Goal: Task Accomplishment & Management: Use online tool/utility

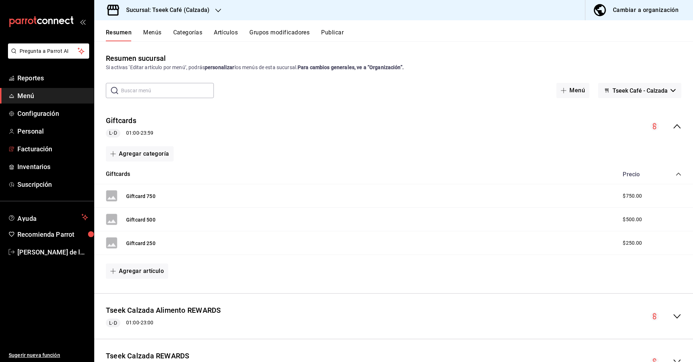
drag, startPoint x: 47, startPoint y: 152, endPoint x: 109, endPoint y: 143, distance: 63.3
click at [47, 152] on span "Facturación" at bounding box center [52, 149] width 71 height 10
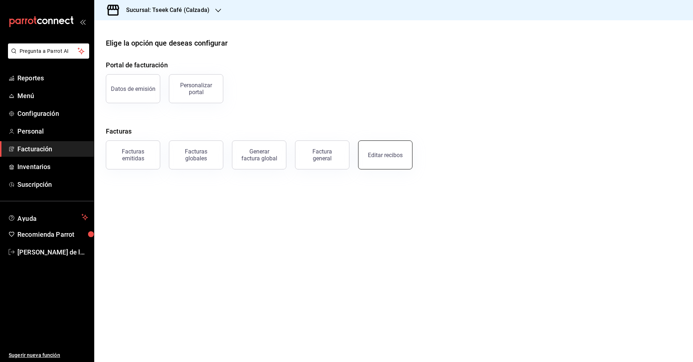
click at [389, 155] on div "Editar recibos" at bounding box center [385, 155] width 35 height 7
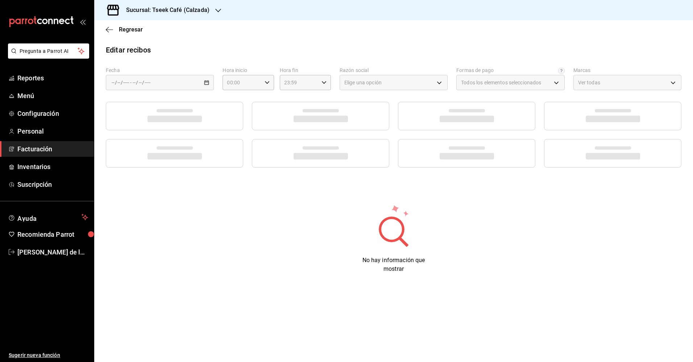
type input "73967a22-07ac-4ce9-b5ea-9ffcd4b244b9"
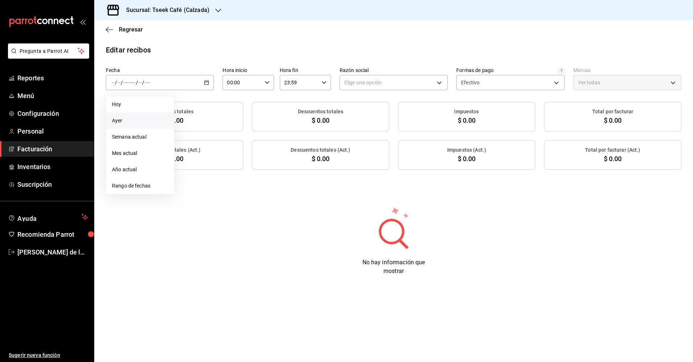
click at [132, 121] on span "Ayer" at bounding box center [140, 121] width 56 height 8
click at [379, 83] on body "Pregunta a Parrot AI Reportes Menú Configuración Personal Facturación Inventari…" at bounding box center [346, 181] width 693 height 362
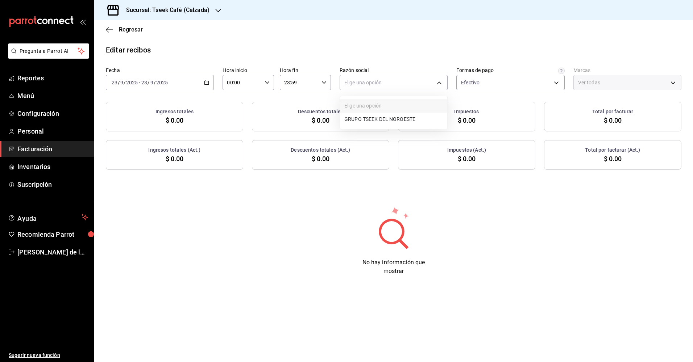
click at [383, 121] on li "GRUPO TSEEK DEL NOROESTE" at bounding box center [393, 119] width 107 height 13
type input "fdc6fdac-ea0d-4fb2-9085-4ef80e4c9cd6"
type input "18d9f73d-61ed-4fc8-a0ec-87c929603494"
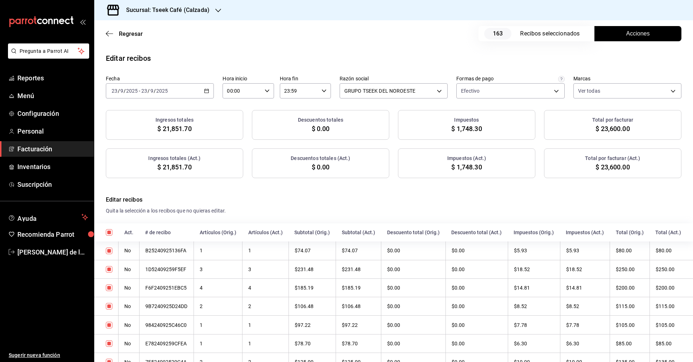
click at [613, 39] on button "Acciones" at bounding box center [637, 33] width 87 height 15
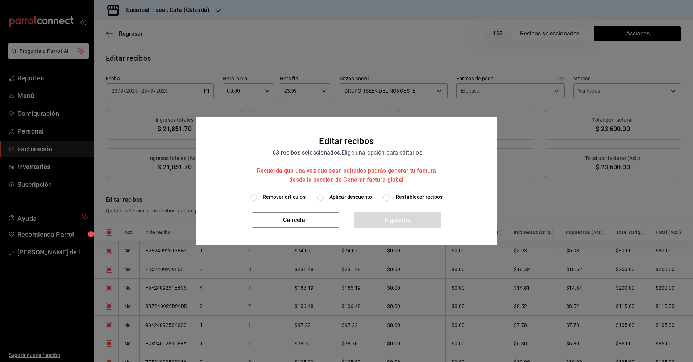
click at [335, 197] on span "Aplicar descuento" at bounding box center [350, 197] width 42 height 8
click at [323, 197] on input "Aplicar descuento" at bounding box center [320, 197] width 7 height 7
radio input "true"
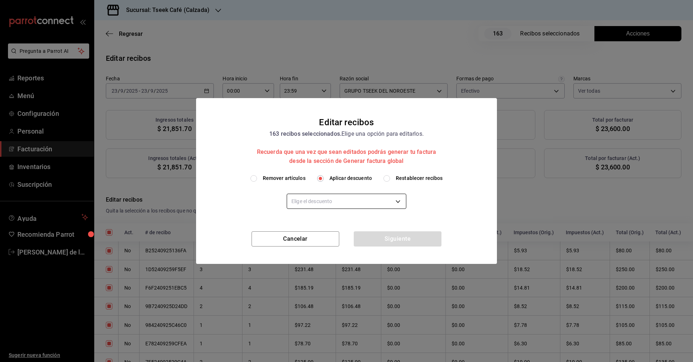
click at [352, 204] on body "Pregunta a Parrot AI Reportes Menú Configuración Personal Facturación Inventari…" at bounding box center [346, 181] width 693 height 362
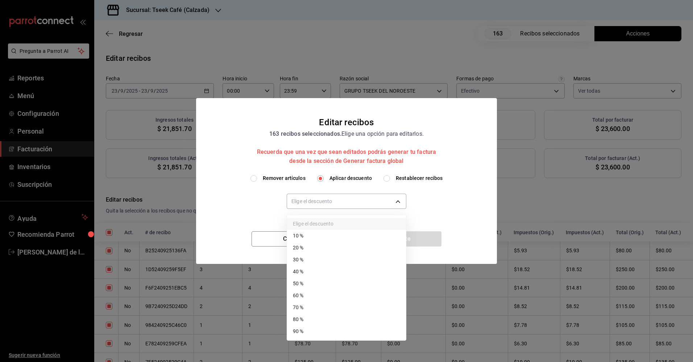
click at [318, 285] on li "50 %" at bounding box center [346, 284] width 119 height 12
type input "50"
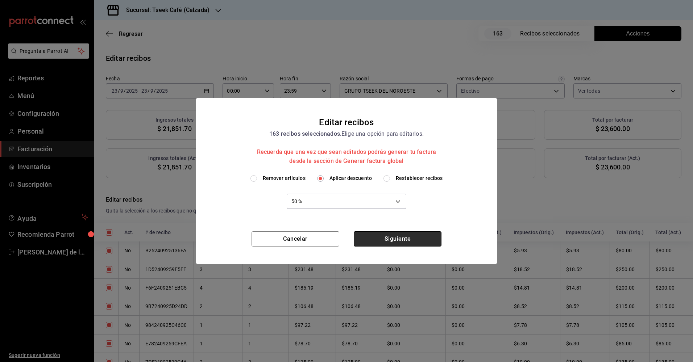
click at [368, 243] on button "Siguiente" at bounding box center [398, 238] width 88 height 15
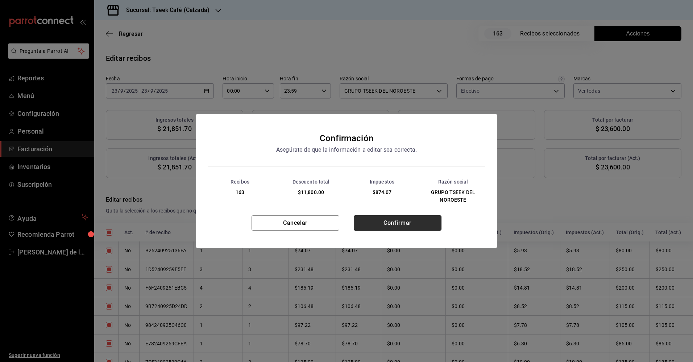
click at [371, 227] on button "Confirmar" at bounding box center [398, 223] width 88 height 15
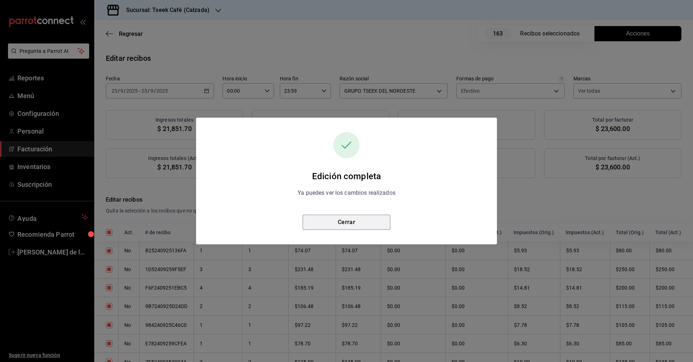
click at [354, 226] on button "Cerrar" at bounding box center [346, 222] width 88 height 15
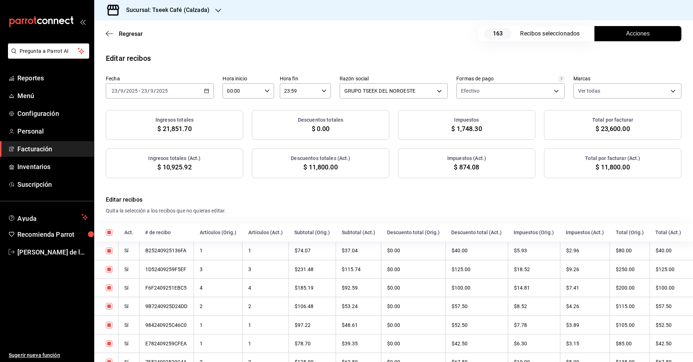
click at [202, 14] on h3 "Sucursal: Tseek Café (Calzada)" at bounding box center [164, 10] width 89 height 9
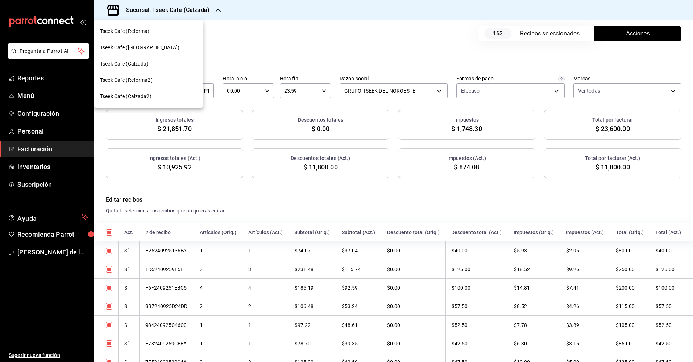
click at [147, 32] on span "Tseek Cafe (Reforma)" at bounding box center [125, 32] width 50 height 8
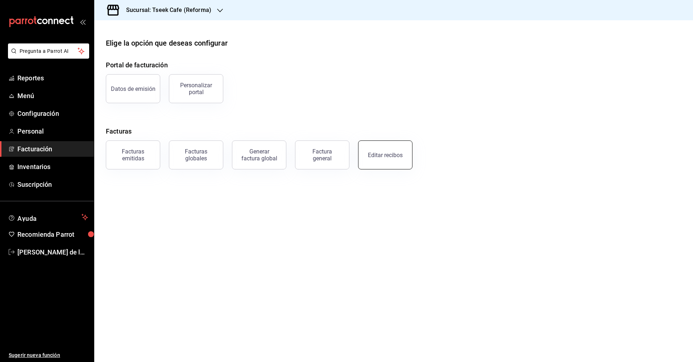
click at [381, 157] on div "Editar recibos" at bounding box center [385, 155] width 35 height 7
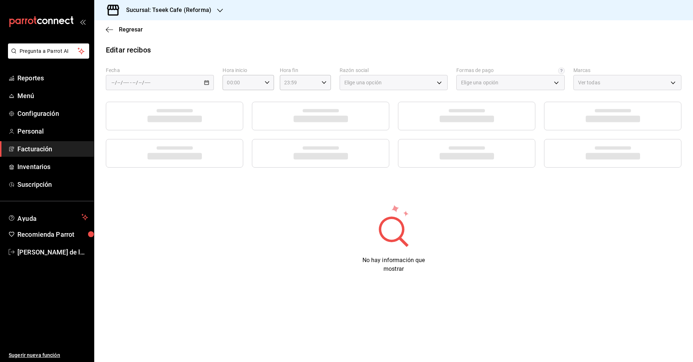
type input "66997c91-05ea-4bb7-a37a-48eae8dc81e8"
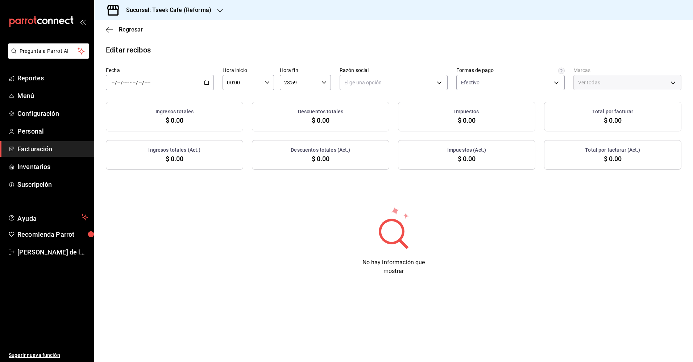
click at [158, 86] on div "/ / - / /" at bounding box center [160, 82] width 108 height 15
click at [142, 125] on li "Ayer" at bounding box center [140, 121] width 68 height 16
click at [386, 83] on body "Pregunta a Parrot AI Reportes Menú Configuración Personal Facturación Inventari…" at bounding box center [346, 181] width 693 height 362
click at [374, 121] on li "GRUPO TSEEK DEL NOROESTE" at bounding box center [393, 119] width 107 height 13
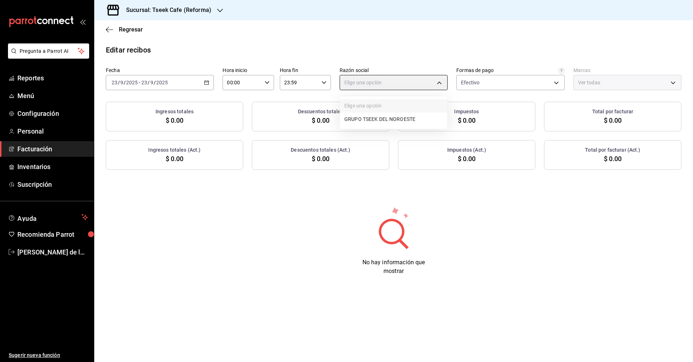
type input "34cacc2b-01fe-412f-b909-7af0a0edc929"
type input "007138e5-69dd-4443-9d50-6c2aa0b03d3e"
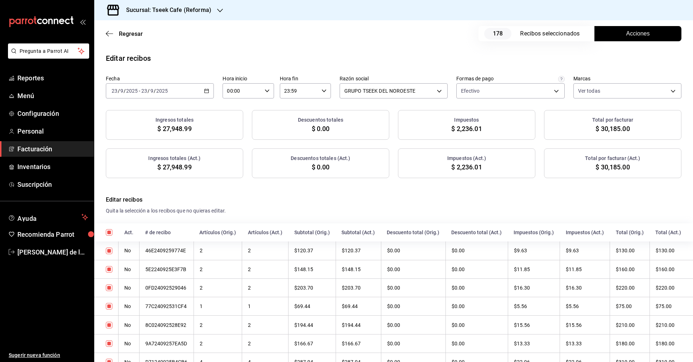
click at [609, 36] on button "Acciones" at bounding box center [637, 33] width 87 height 15
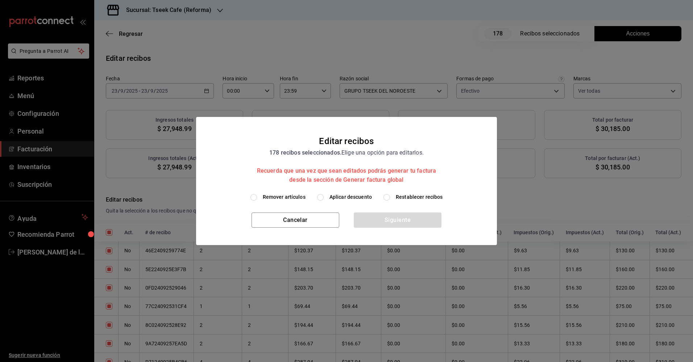
click at [351, 196] on span "Aplicar descuento" at bounding box center [350, 197] width 42 height 8
click at [323, 196] on input "Aplicar descuento" at bounding box center [320, 197] width 7 height 7
radio input "true"
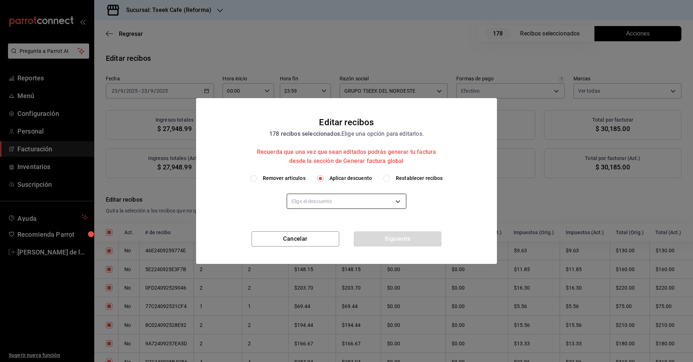
click at [324, 202] on body "Pregunta a Parrot AI Reportes Menú Configuración Personal Facturación Inventari…" at bounding box center [346, 181] width 693 height 362
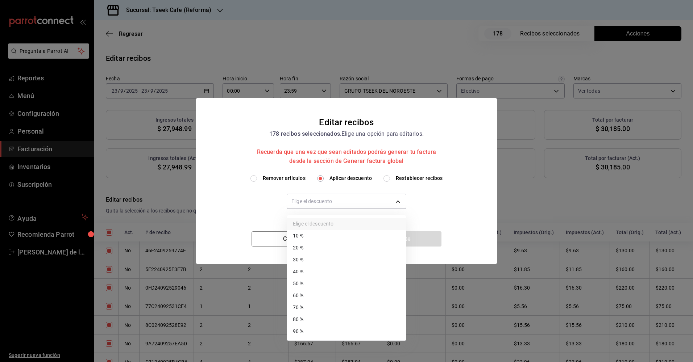
drag, startPoint x: 328, startPoint y: 282, endPoint x: 337, endPoint y: 270, distance: 14.9
click at [328, 283] on li "50 %" at bounding box center [346, 284] width 119 height 12
type input "50"
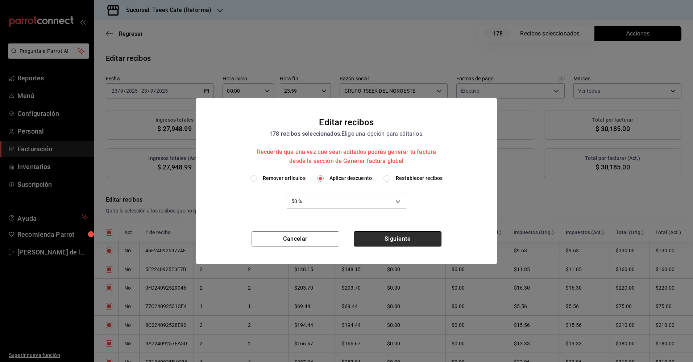
click at [378, 239] on button "Siguiente" at bounding box center [398, 238] width 88 height 15
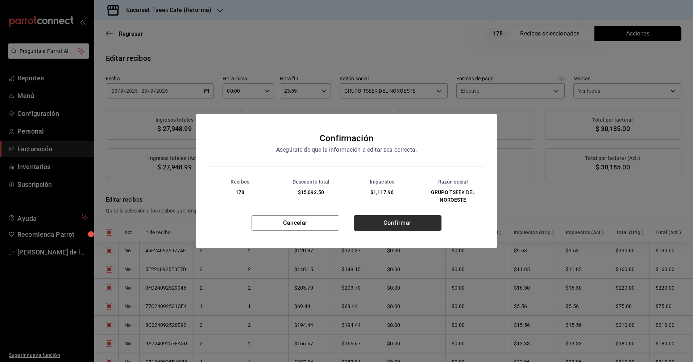
click at [374, 218] on button "Confirmar" at bounding box center [398, 223] width 88 height 15
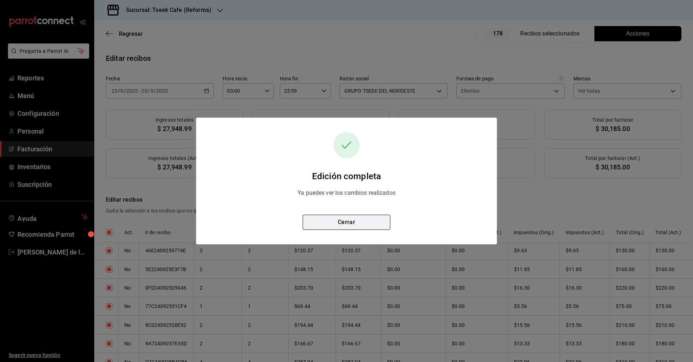
click at [345, 226] on button "Cerrar" at bounding box center [346, 222] width 88 height 15
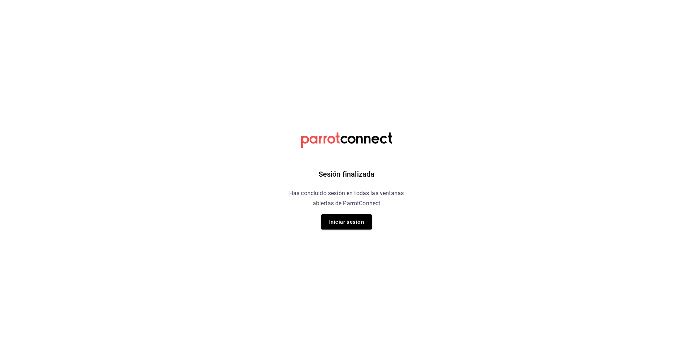
click at [344, 225] on button "Iniciar sesión" at bounding box center [346, 221] width 51 height 15
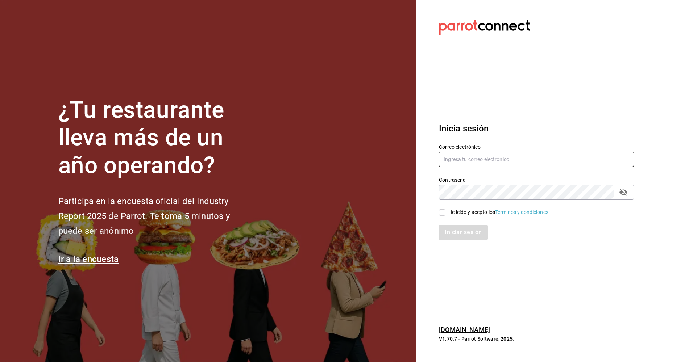
type input "[EMAIL_ADDRESS][DOMAIN_NAME]"
click at [441, 212] on input "He leído y acepto los Términos y condiciones." at bounding box center [442, 212] width 7 height 7
checkbox input "true"
click at [449, 233] on button "Iniciar sesión" at bounding box center [463, 232] width 49 height 15
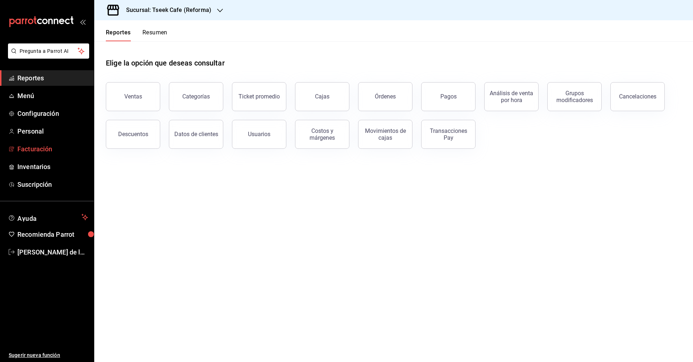
click at [31, 148] on span "Facturación" at bounding box center [52, 149] width 71 height 10
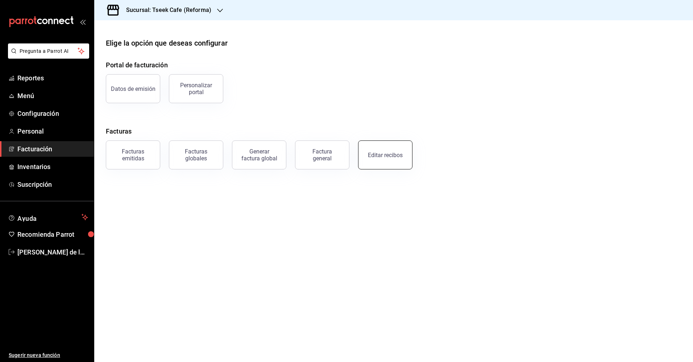
click at [384, 158] on div "Editar recibos" at bounding box center [385, 155] width 35 height 7
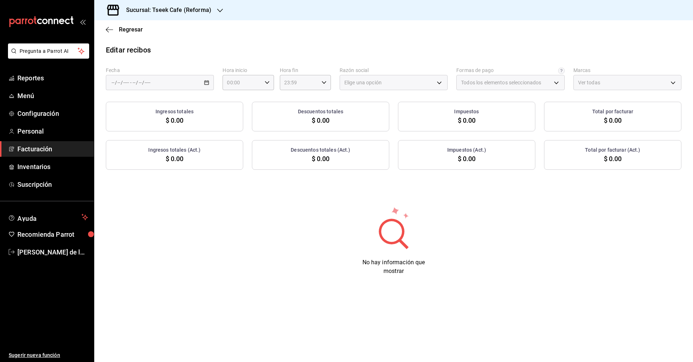
type input "66997c91-05ea-4bb7-a37a-48eae8dc81e8"
click at [178, 84] on div "/ / - / /" at bounding box center [160, 82] width 108 height 15
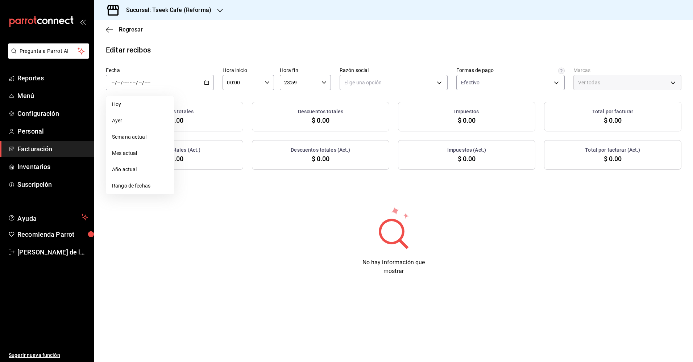
click at [133, 120] on span "Ayer" at bounding box center [140, 121] width 56 height 8
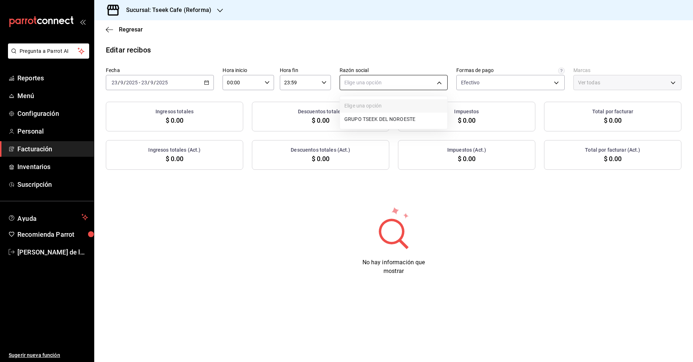
click at [392, 84] on body "Pregunta a Parrot AI Reportes Menú Configuración Personal Facturación Inventari…" at bounding box center [346, 181] width 693 height 362
click at [377, 122] on li "GRUPO TSEEK DEL NOROESTE" at bounding box center [393, 119] width 107 height 13
type input "34cacc2b-01fe-412f-b909-7af0a0edc929"
type input "007138e5-69dd-4443-9d50-6c2aa0b03d3e"
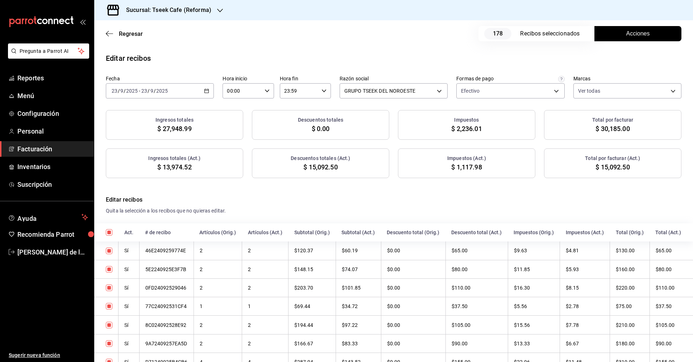
click at [626, 30] on span "Acciones" at bounding box center [638, 33] width 24 height 9
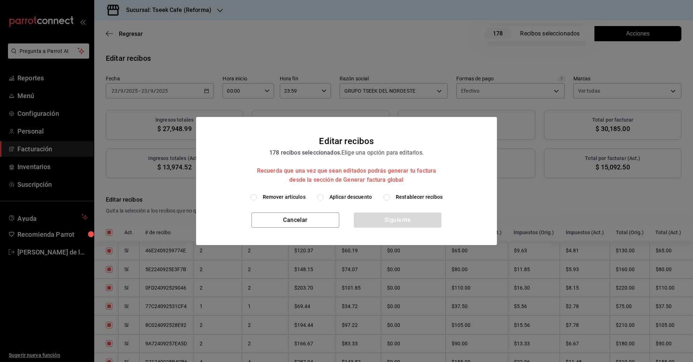
click at [334, 199] on span "Aplicar descuento" at bounding box center [350, 197] width 42 height 8
click at [323, 199] on input "Aplicar descuento" at bounding box center [320, 197] width 7 height 7
radio input "true"
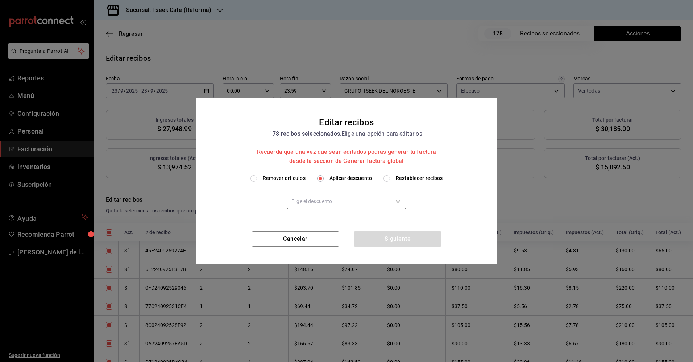
click at [330, 204] on body "Pregunta a Parrot AI Reportes Menú Configuración Personal Facturación Inventari…" at bounding box center [346, 181] width 693 height 362
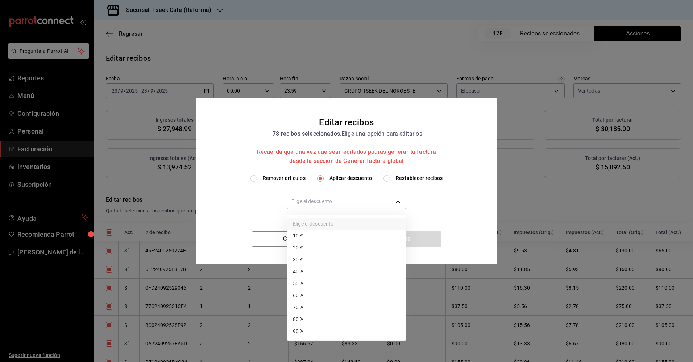
click at [310, 281] on li "50 %" at bounding box center [346, 284] width 119 height 12
type input "50"
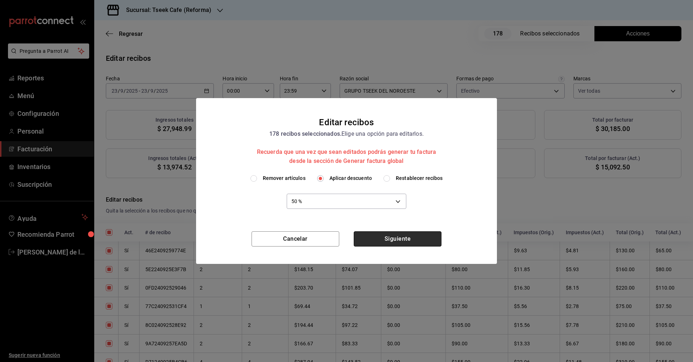
click at [372, 238] on button "Siguiente" at bounding box center [398, 238] width 88 height 15
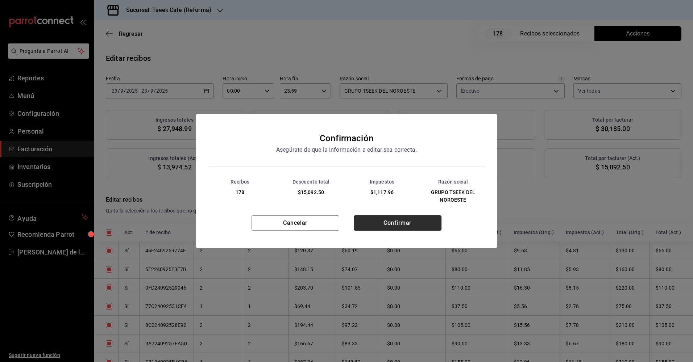
click at [366, 218] on button "Confirmar" at bounding box center [398, 223] width 88 height 15
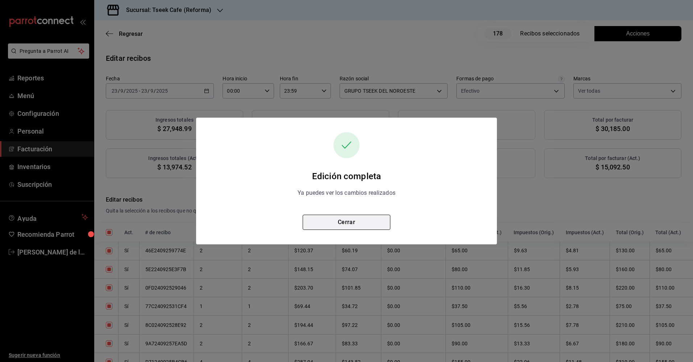
click at [346, 222] on button "Cerrar" at bounding box center [346, 222] width 88 height 15
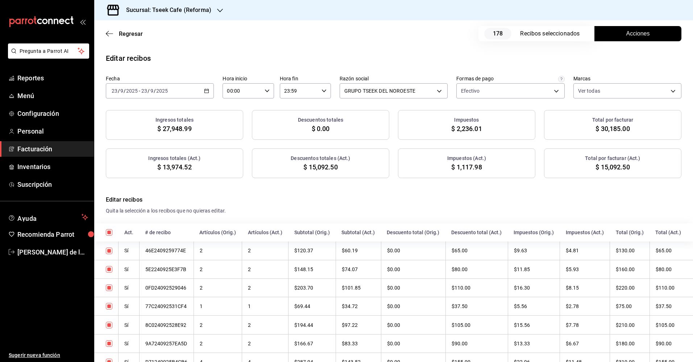
click at [165, 10] on h3 "Sucursal: Tseek Cafe (Reforma)" at bounding box center [165, 10] width 91 height 9
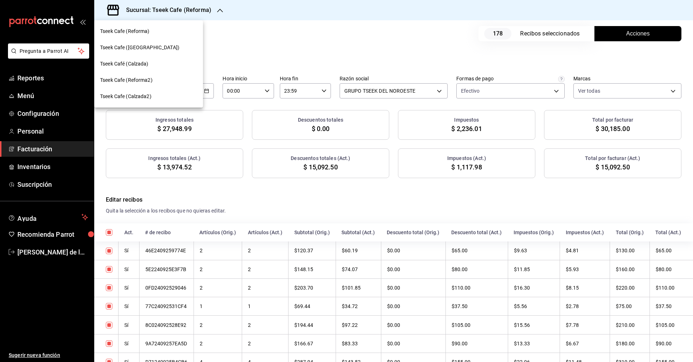
click at [139, 49] on span "Tseek Cafe ([GEOGRAPHIC_DATA])" at bounding box center [139, 48] width 79 height 8
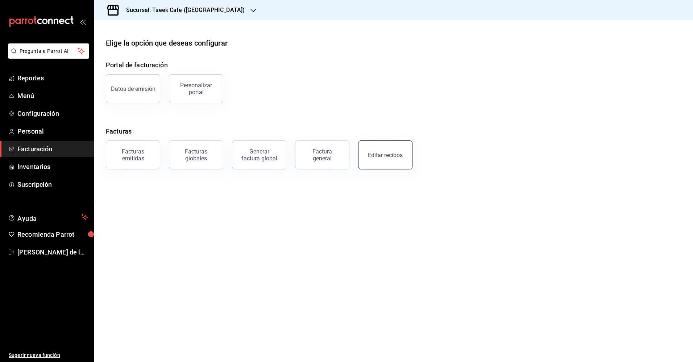
click at [372, 159] on button "Editar recibos" at bounding box center [385, 155] width 54 height 29
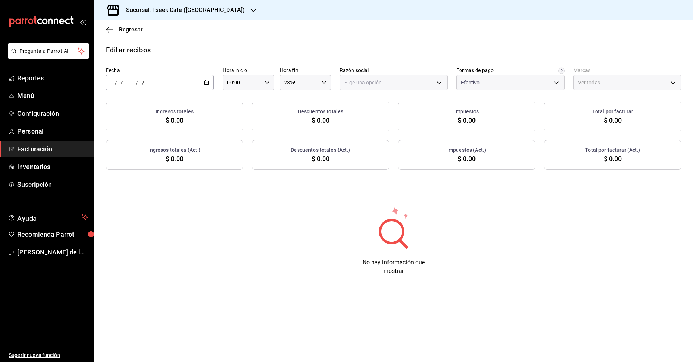
type input "a6c94f89-2ed6-46a1-82bd-92c01fab0e94"
click at [155, 87] on div "/ / - / /" at bounding box center [160, 82] width 108 height 15
click at [123, 120] on span "Ayer" at bounding box center [140, 121] width 56 height 8
click at [382, 80] on body "Pregunta a Parrot AI Reportes Menú Configuración Personal Facturación Inventari…" at bounding box center [346, 181] width 693 height 362
click at [375, 120] on li "GRUPO TSEEK DEL NOROESTE" at bounding box center [393, 119] width 107 height 13
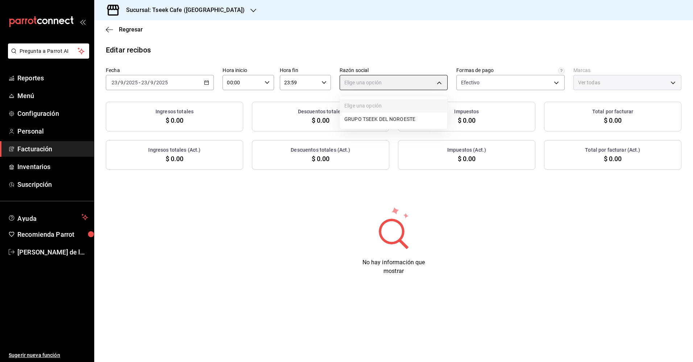
type input "6eca467f-372b-4b56-9453-53fa34339664"
type input "e48aee5e-83eb-415e-8277-edc072ba9fa6"
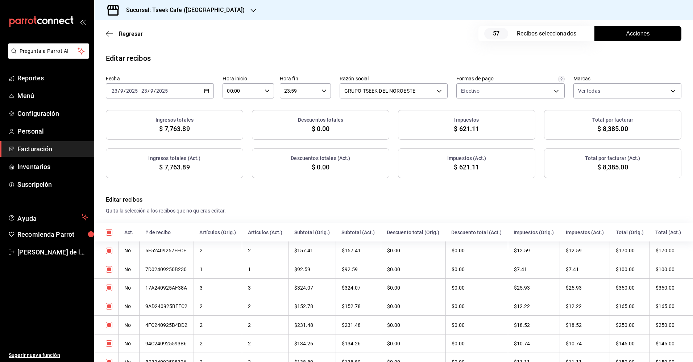
click at [631, 33] on span "Acciones" at bounding box center [638, 33] width 24 height 9
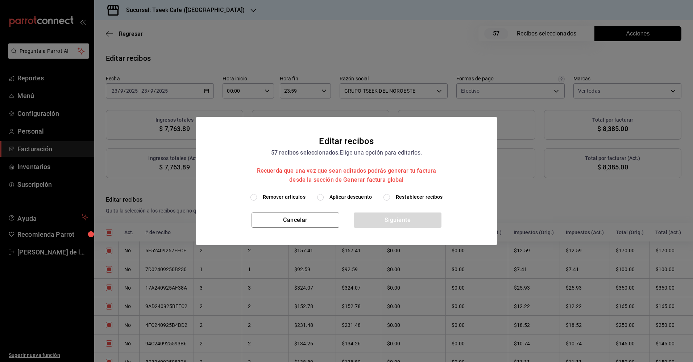
click at [329, 198] on label "Aplicar descuento" at bounding box center [344, 197] width 55 height 8
click at [323, 198] on input "Aplicar descuento" at bounding box center [320, 197] width 7 height 7
radio input "true"
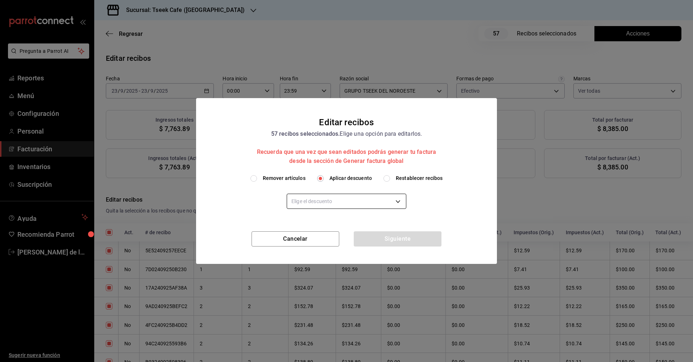
click at [354, 207] on body "Pregunta a Parrot AI Reportes Menú Configuración Personal Facturación Inventari…" at bounding box center [346, 181] width 693 height 362
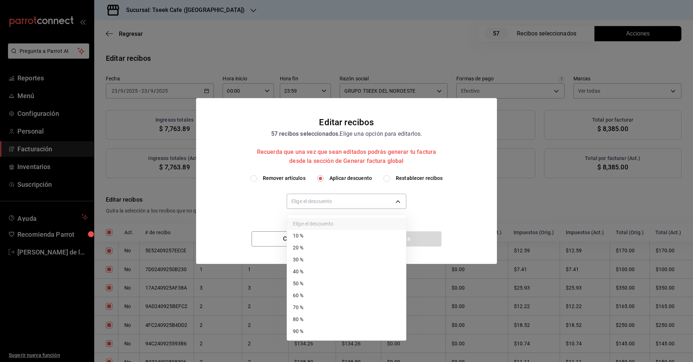
click at [304, 283] on li "50 %" at bounding box center [346, 284] width 119 height 12
type input "50"
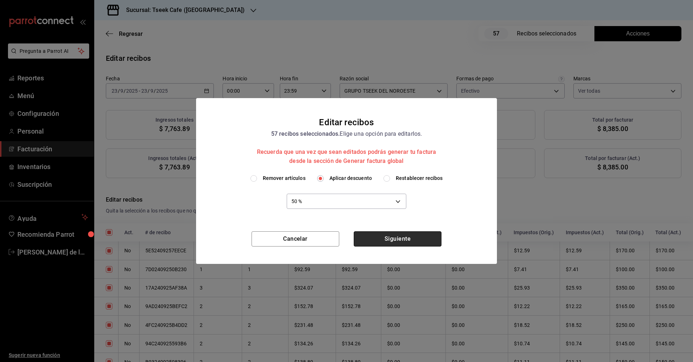
click at [379, 240] on button "Siguiente" at bounding box center [398, 238] width 88 height 15
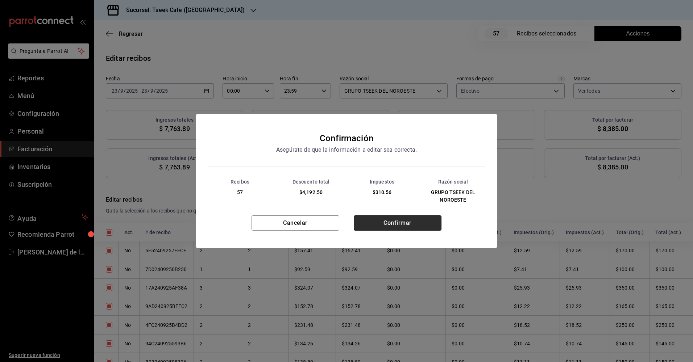
click at [382, 229] on button "Confirmar" at bounding box center [398, 223] width 88 height 15
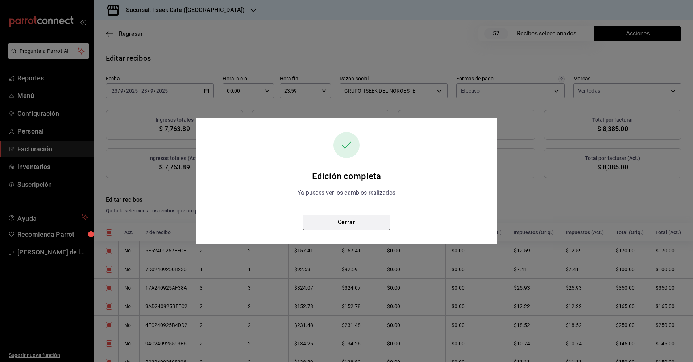
click at [339, 225] on button "Cerrar" at bounding box center [346, 222] width 88 height 15
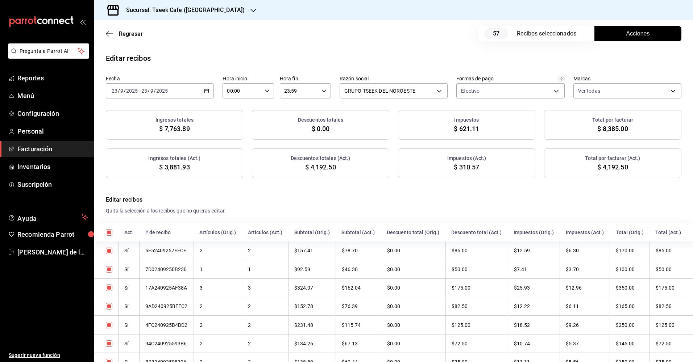
click at [205, 13] on h3 "Sucursal: Tseek Cafe (Zaragoza)" at bounding box center [182, 10] width 124 height 9
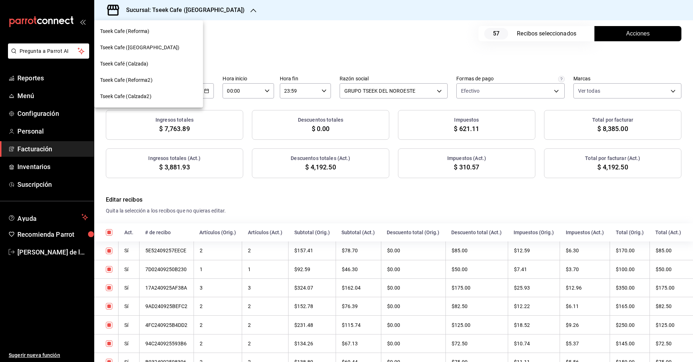
click at [134, 67] on span "Tseek Café (Calzada)" at bounding box center [124, 64] width 49 height 8
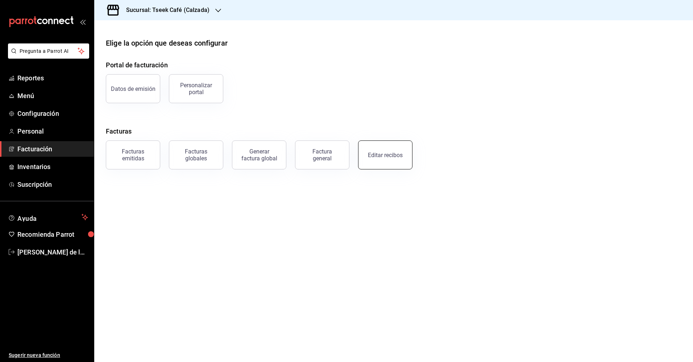
click at [381, 159] on button "Editar recibos" at bounding box center [385, 155] width 54 height 29
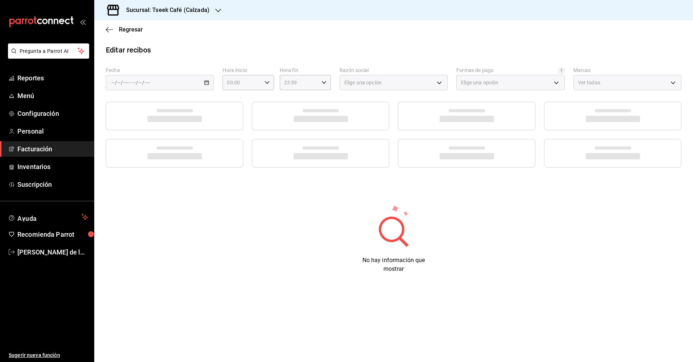
type input "73967a22-07ac-4ce9-b5ea-9ffcd4b244b9"
click at [168, 87] on div "/ / - / /" at bounding box center [160, 82] width 108 height 15
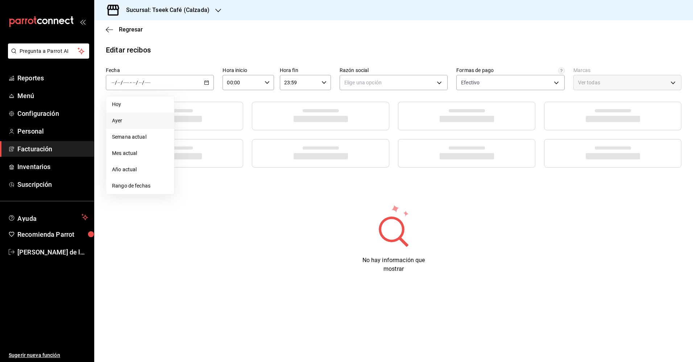
click at [138, 118] on span "Ayer" at bounding box center [140, 121] width 56 height 8
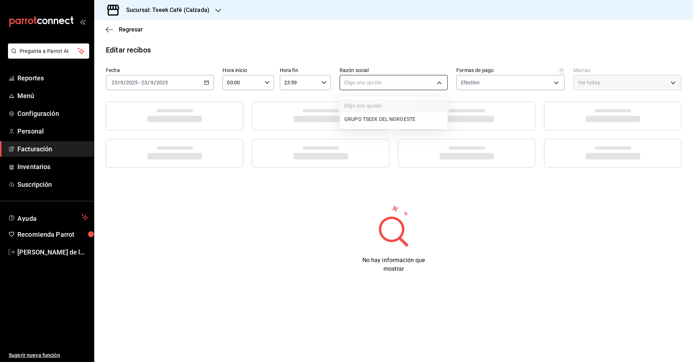
click at [392, 83] on body "Pregunta a Parrot AI Reportes Menú Configuración Personal Facturación Inventari…" at bounding box center [346, 181] width 693 height 362
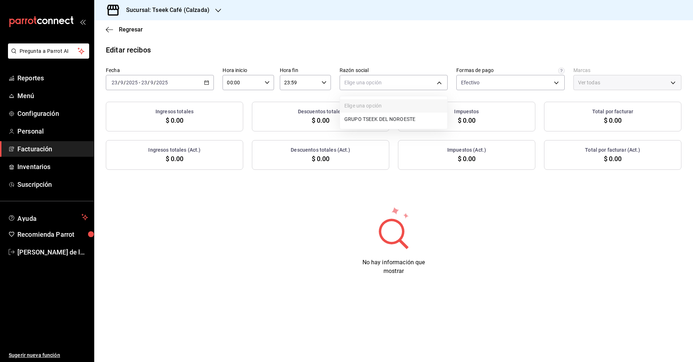
click at [376, 120] on li "GRUPO TSEEK DEL NOROESTE" at bounding box center [393, 119] width 107 height 13
type input "fdc6fdac-ea0d-4fb2-9085-4ef80e4c9cd6"
type input "18d9f73d-61ed-4fc8-a0ec-87c929603494"
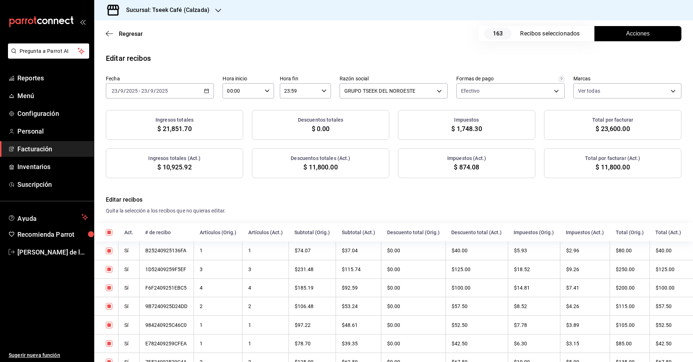
click at [626, 37] on span "Acciones" at bounding box center [638, 33] width 24 height 9
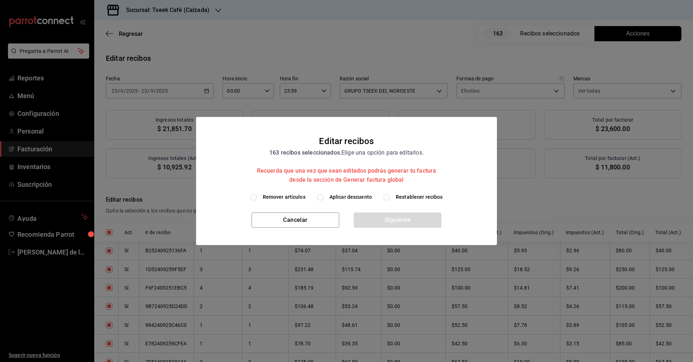
click at [348, 197] on span "Aplicar descuento" at bounding box center [350, 197] width 42 height 8
click at [323, 197] on input "Aplicar descuento" at bounding box center [320, 197] width 7 height 7
radio input "true"
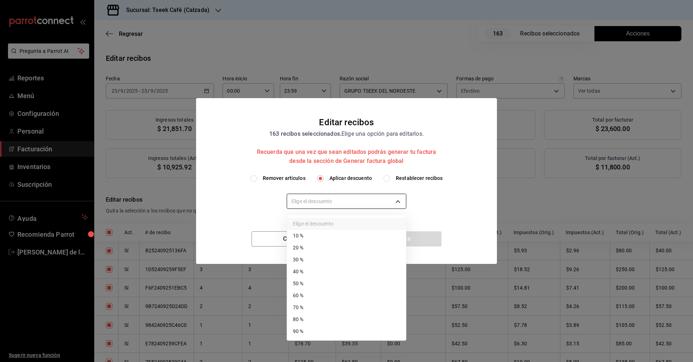
click at [350, 204] on body "Pregunta a Parrot AI Reportes Menú Configuración Personal Facturación Inventari…" at bounding box center [346, 181] width 693 height 362
click at [322, 283] on li "50 %" at bounding box center [346, 284] width 119 height 12
type input "50"
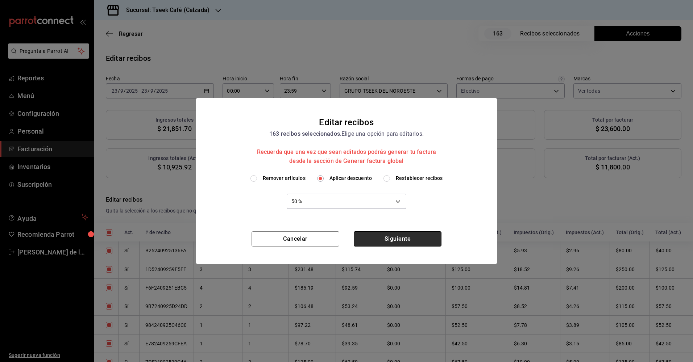
click at [397, 240] on button "Siguiente" at bounding box center [398, 238] width 88 height 15
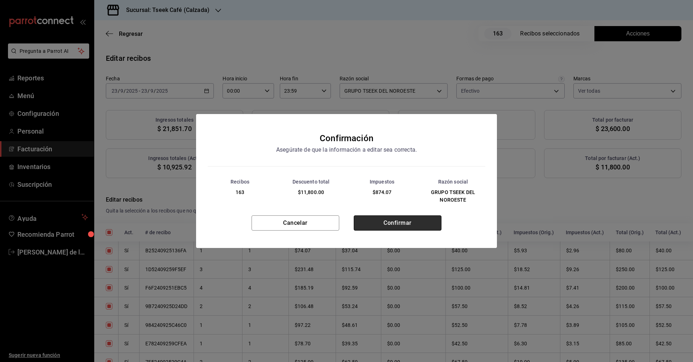
click at [383, 221] on button "Confirmar" at bounding box center [398, 223] width 88 height 15
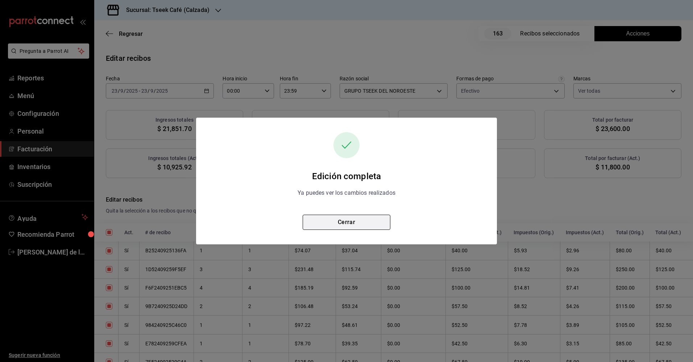
click at [348, 223] on button "Cerrar" at bounding box center [346, 222] width 88 height 15
